Goal: Find specific page/section: Find specific page/section

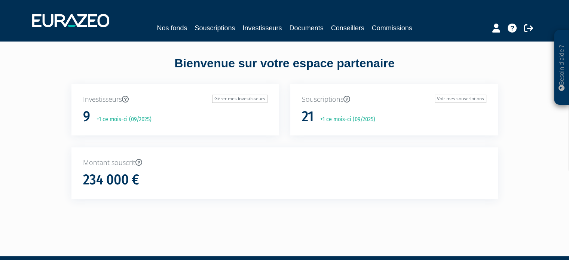
click at [323, 119] on p "+1 ce mois-ci (09/2025)" at bounding box center [345, 119] width 60 height 9
click at [440, 100] on link "Voir mes souscriptions" at bounding box center [461, 99] width 52 height 8
